Goal: Ask a question

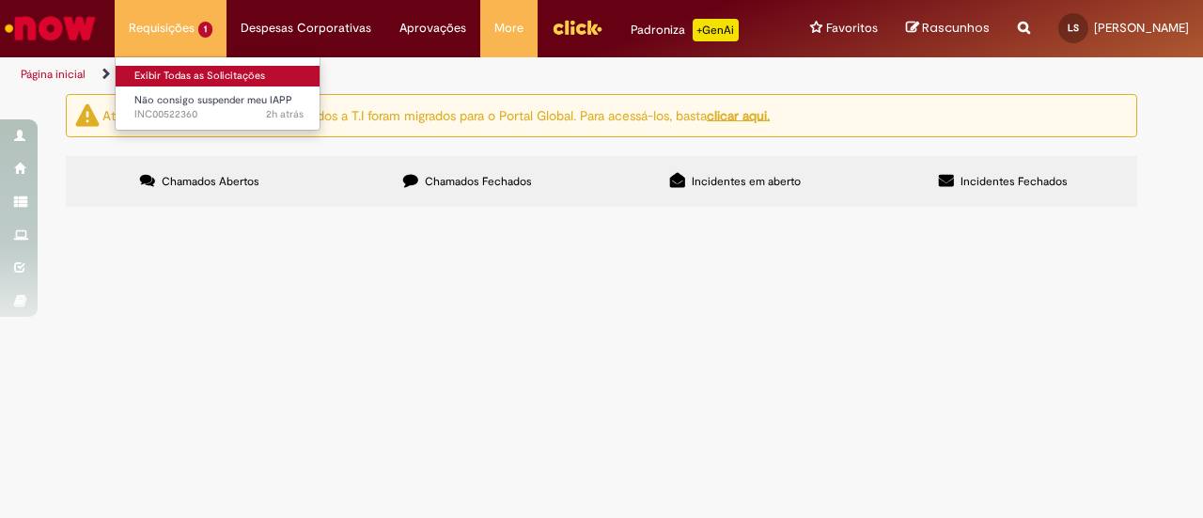
click at [176, 74] on link "Exibir Todas as Solicitações" at bounding box center [219, 76] width 207 height 21
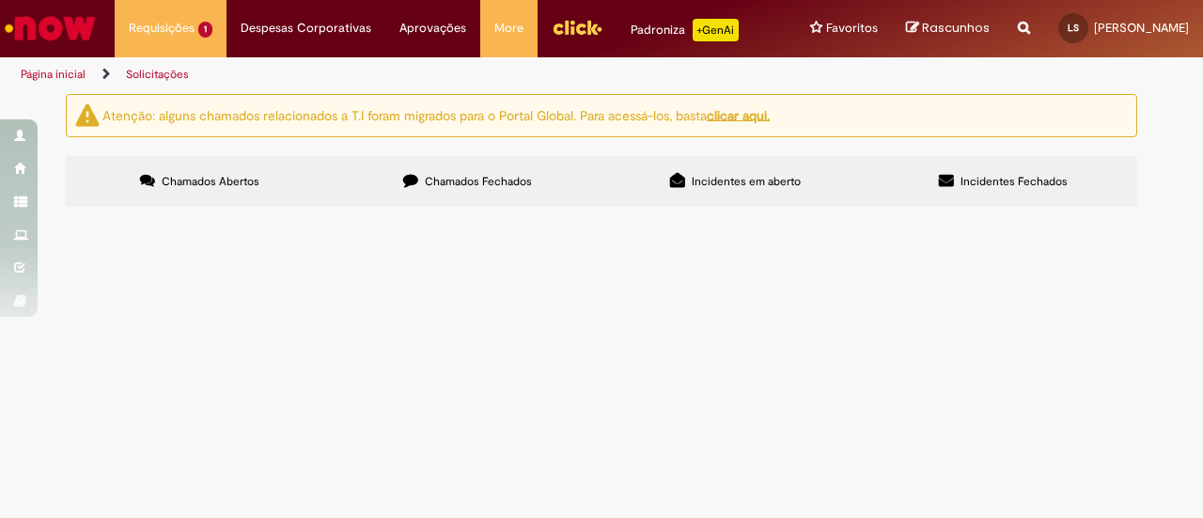
drag, startPoint x: 370, startPoint y: 145, endPoint x: 727, endPoint y: 266, distance: 377.1
click at [0, 0] on button at bounding box center [0, 0] width 0 height 0
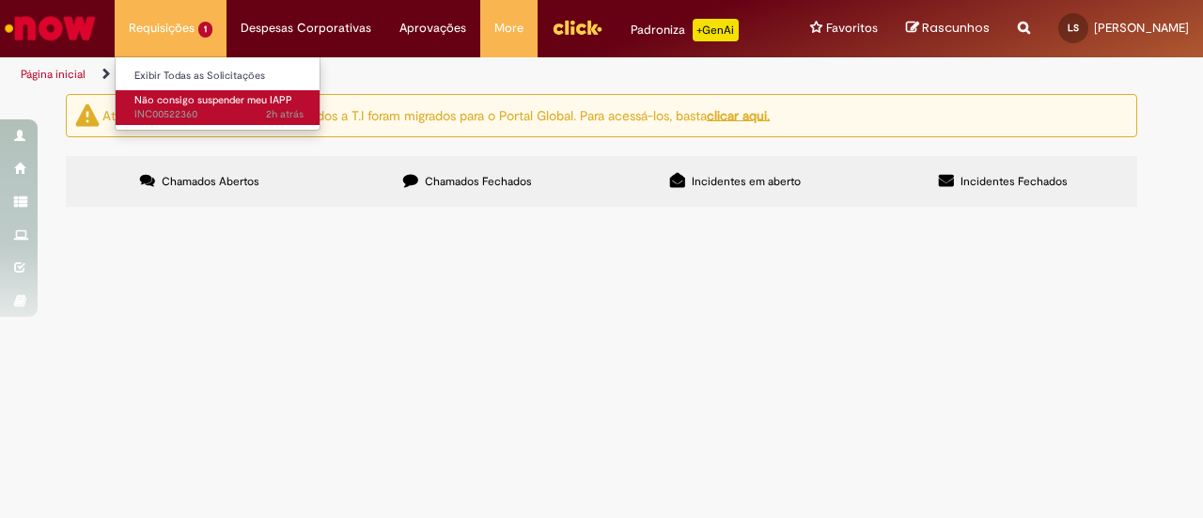
click at [160, 104] on span "Não consigo suspender meu IAPP" at bounding box center [213, 100] width 158 height 14
